Goal: Information Seeking & Learning: Check status

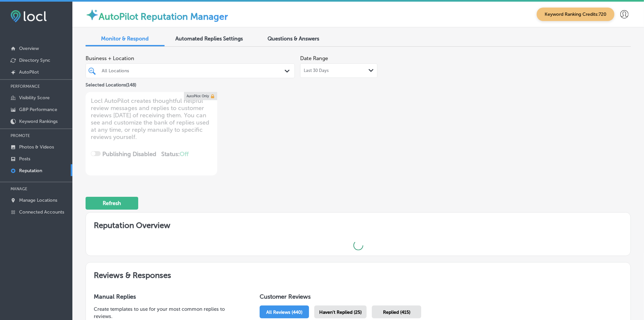
type textarea "x"
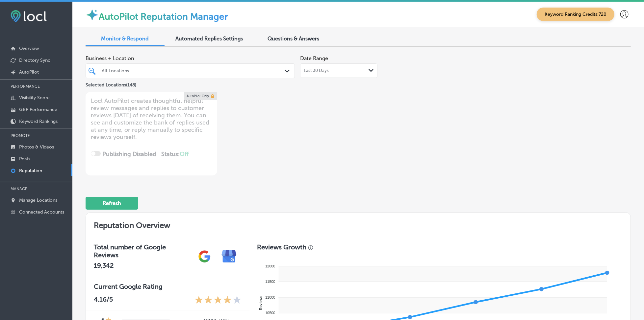
click at [281, 42] on div "Questions & Answers" at bounding box center [293, 39] width 79 height 14
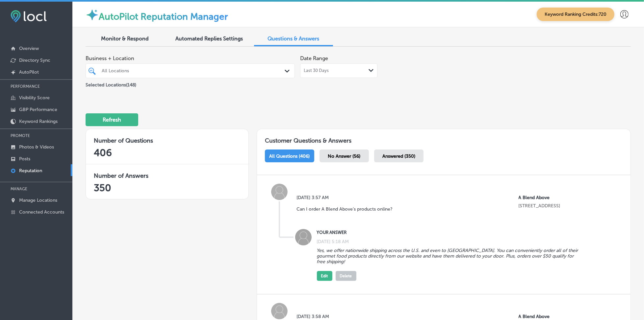
click at [234, 76] on div "All Locations Path Created with Sketch." at bounding box center [190, 70] width 209 height 15
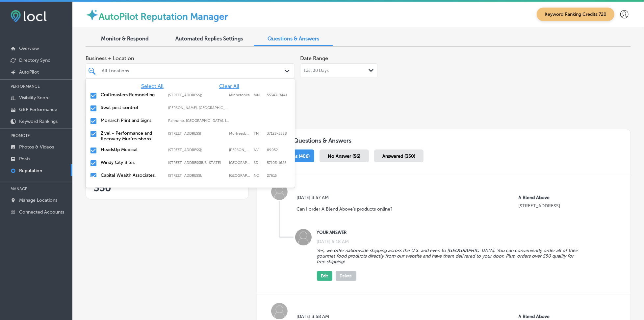
click at [221, 85] on span "Clear All" at bounding box center [229, 86] width 20 height 6
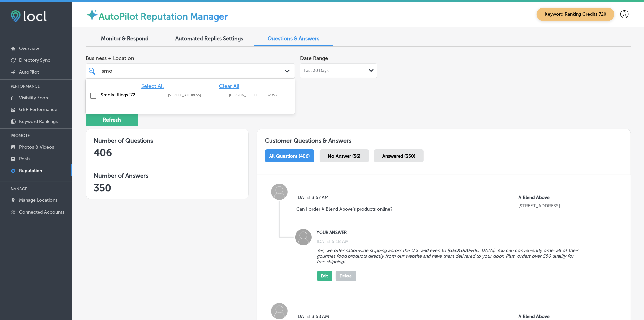
click at [218, 97] on label "[STREET_ADDRESS]" at bounding box center [197, 95] width 58 height 4
type input "smo"
click at [403, 120] on div "Refresh" at bounding box center [358, 117] width 545 height 34
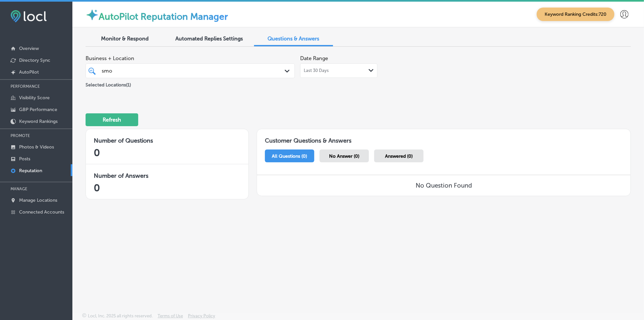
click at [138, 70] on div "smo smo" at bounding box center [181, 70] width 160 height 9
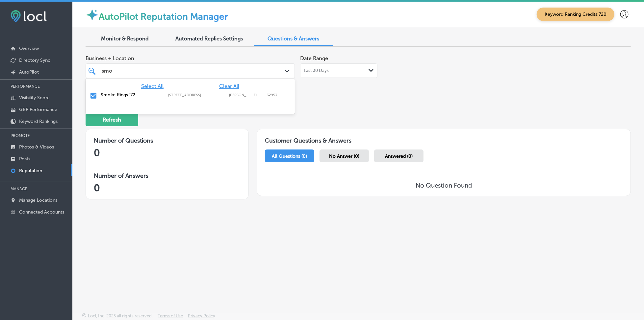
click at [138, 70] on div "smo smo" at bounding box center [181, 70] width 160 height 9
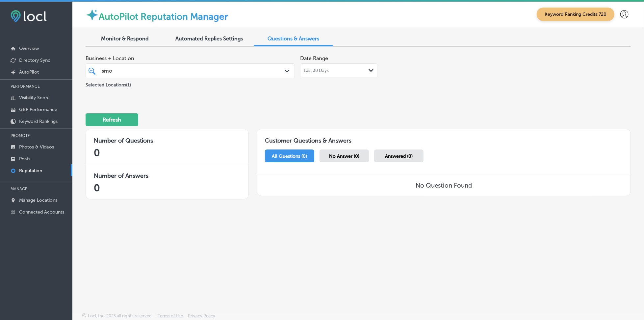
click at [342, 156] on span "No Answer (0)" at bounding box center [344, 157] width 30 height 6
click at [295, 158] on span "All Questions (0)" at bounding box center [289, 157] width 35 height 6
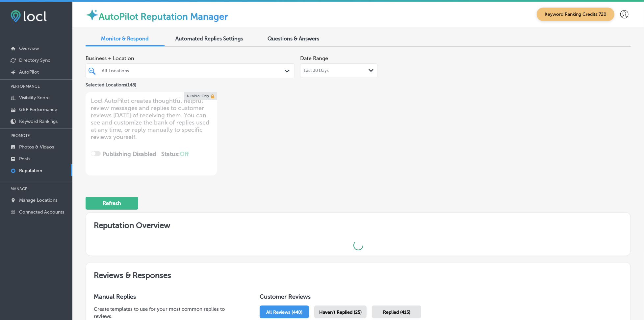
type textarea "x"
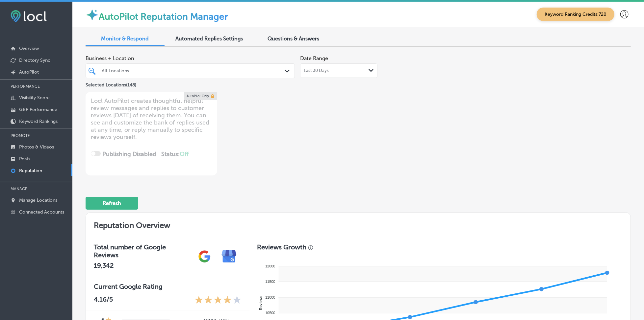
click at [309, 36] on span "Questions & Answers" at bounding box center [294, 39] width 52 height 6
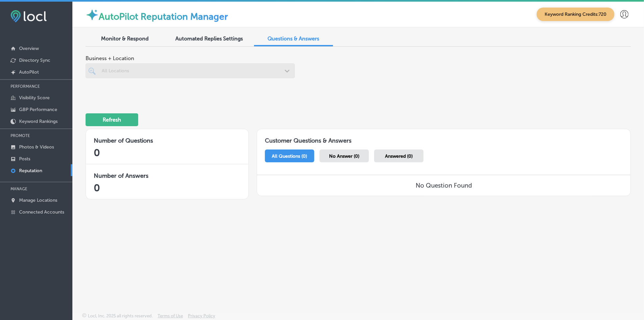
click at [151, 68] on div at bounding box center [190, 70] width 209 height 15
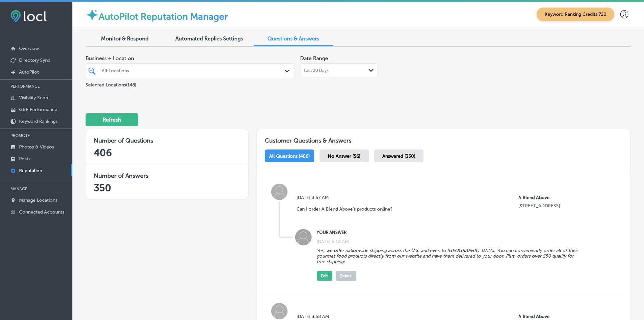
click at [184, 73] on div "All Locations" at bounding box center [194, 71] width 184 height 6
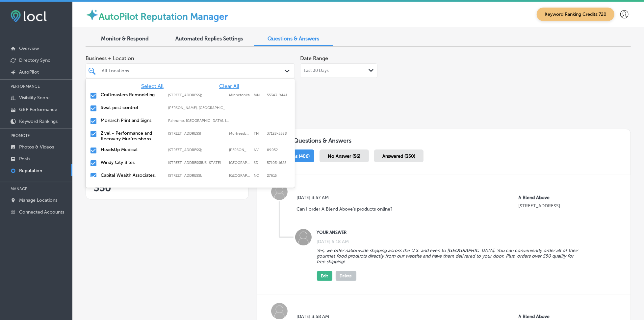
click at [228, 86] on span "Clear All" at bounding box center [229, 86] width 20 height 6
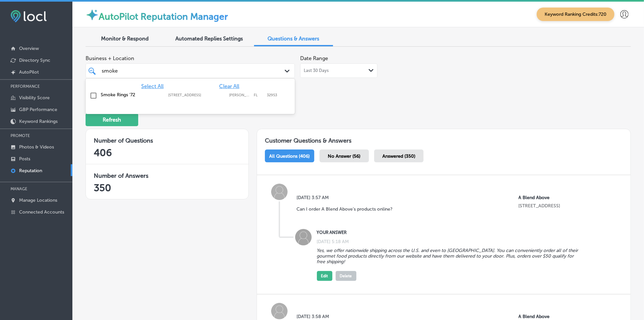
click at [229, 97] on label "[PERSON_NAME][GEOGRAPHIC_DATA]" at bounding box center [239, 95] width 21 height 4
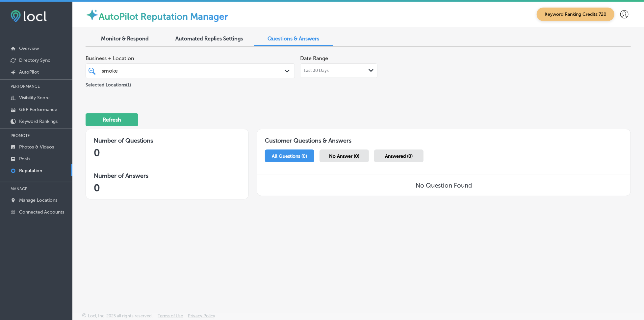
click at [194, 73] on div "smoke smoke" at bounding box center [181, 70] width 160 height 9
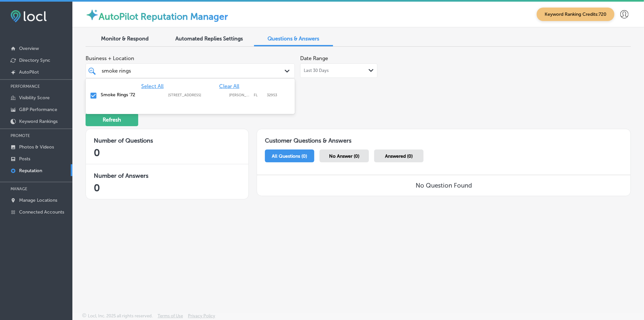
click at [506, 150] on div "All Questions (0) No Answer (0) Answered (0)" at bounding box center [444, 156] width 358 height 13
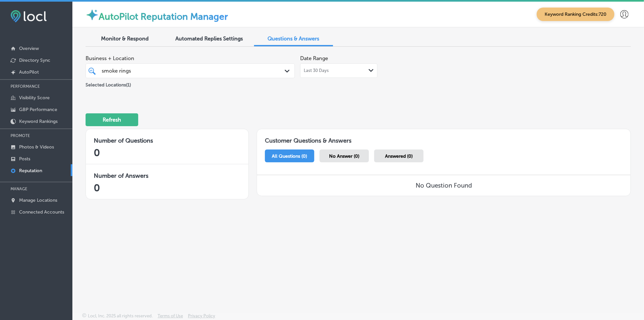
click at [332, 68] on div "Last 30 Days Path Created with Sketch." at bounding box center [339, 70] width 70 height 5
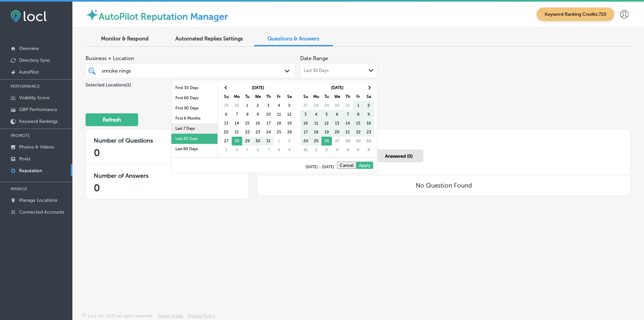
click at [195, 129] on li "Last 7 Days" at bounding box center [194, 129] width 46 height 10
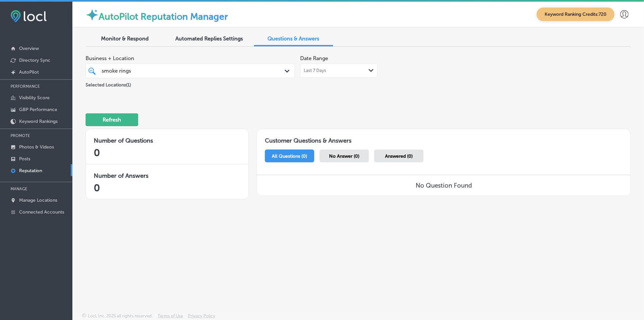
click at [245, 66] on div "smoke rings smoke rings" at bounding box center [190, 71] width 184 height 10
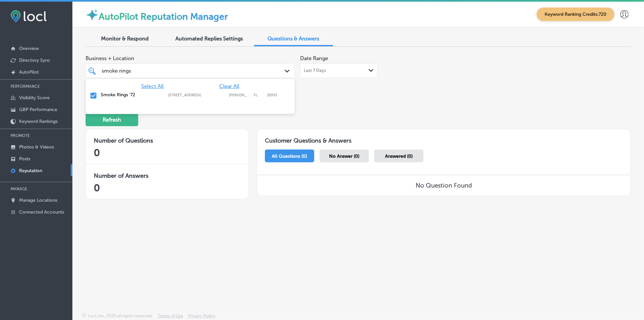
click at [231, 86] on span "Clear All" at bounding box center [229, 86] width 20 height 6
type input "s"
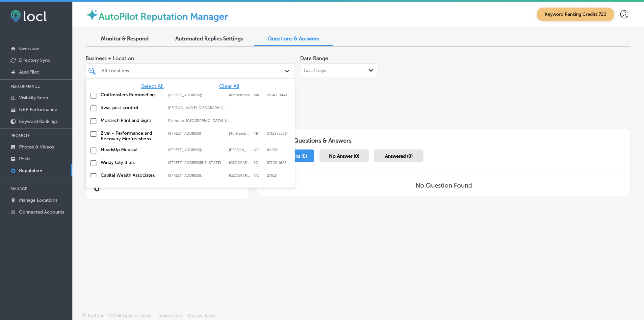
click at [114, 41] on span "Monitor & Respond" at bounding box center [125, 39] width 48 height 6
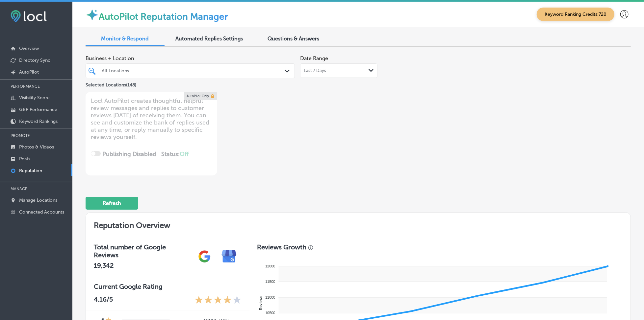
click at [331, 70] on div "Last 7 Days Path Created with Sketch." at bounding box center [339, 70] width 70 height 5
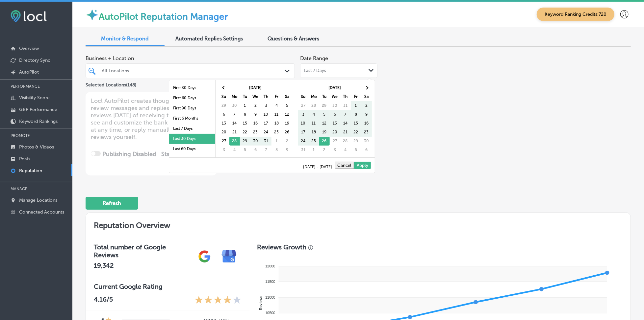
click at [191, 139] on li "Last 30 Days" at bounding box center [192, 139] width 46 height 10
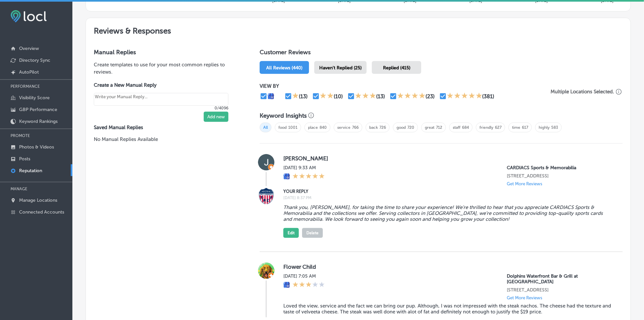
click at [350, 67] on span "Haven't Replied (25)" at bounding box center [340, 68] width 42 height 6
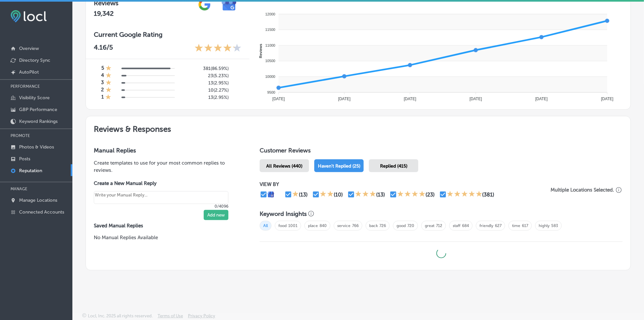
scroll to position [250, 0]
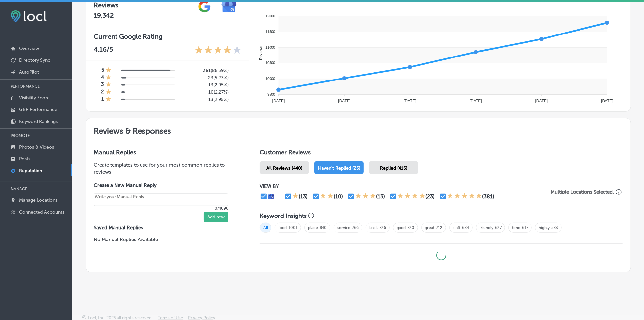
type textarea "x"
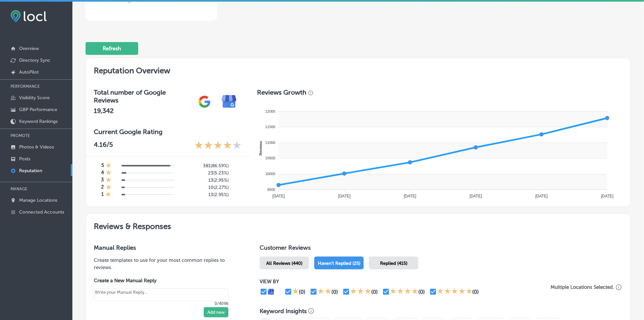
scroll to position [0, 0]
